Goal: Check status: Check status

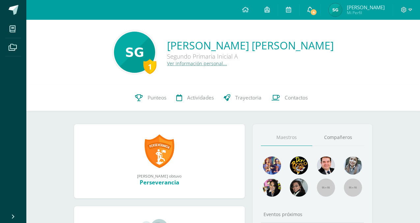
click at [311, 12] on span "4" at bounding box center [313, 12] width 7 height 7
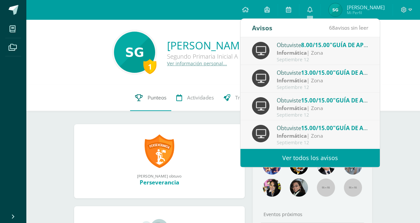
click at [159, 96] on span "Punteos" at bounding box center [157, 97] width 19 height 7
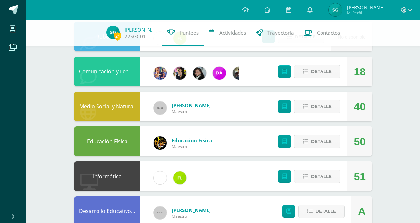
scroll to position [84, 0]
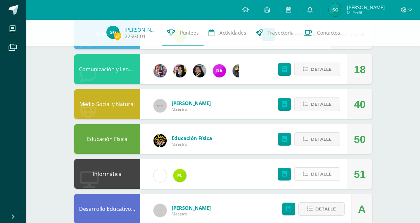
click at [314, 176] on span "Detalle" at bounding box center [321, 174] width 21 height 12
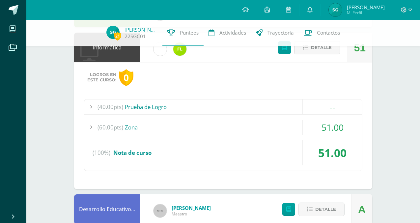
scroll to position [211, 0]
click at [134, 128] on div "(60.00pts) Zona" at bounding box center [223, 127] width 278 height 15
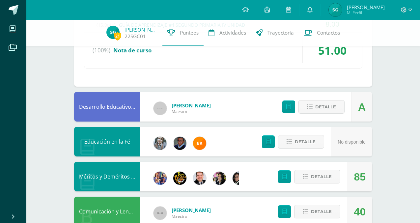
scroll to position [377, 0]
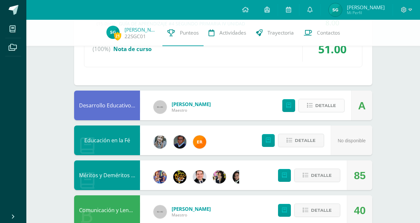
click at [321, 106] on span "Detalle" at bounding box center [325, 106] width 21 height 12
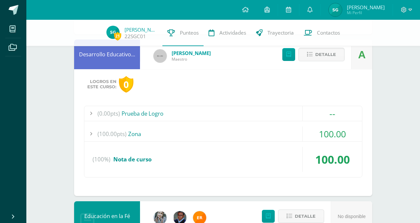
scroll to position [429, 0]
click at [135, 132] on div "(100.00pts) Zona" at bounding box center [223, 133] width 278 height 15
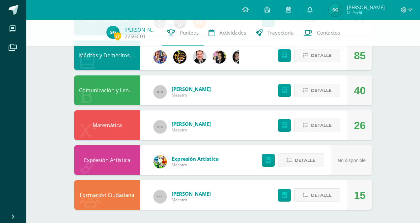
scroll to position [609, 0]
click at [311, 10] on icon at bounding box center [309, 10] width 5 height 6
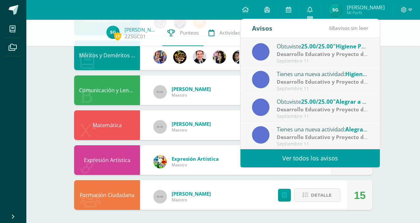
scroll to position [110, 0]
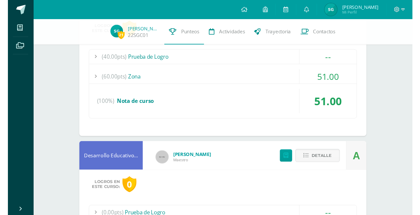
scroll to position [251, 0]
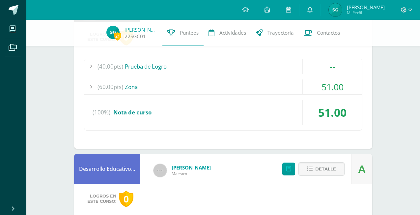
click at [335, 8] on img at bounding box center [335, 9] width 13 height 13
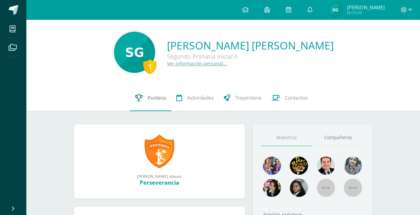
click at [155, 100] on span "Punteos" at bounding box center [157, 97] width 19 height 7
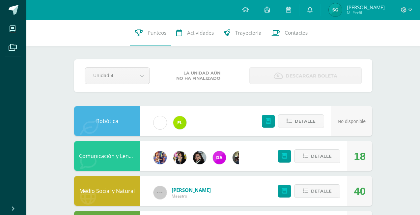
click at [340, 12] on img at bounding box center [335, 9] width 13 height 13
